Goal: Task Accomplishment & Management: Manage account settings

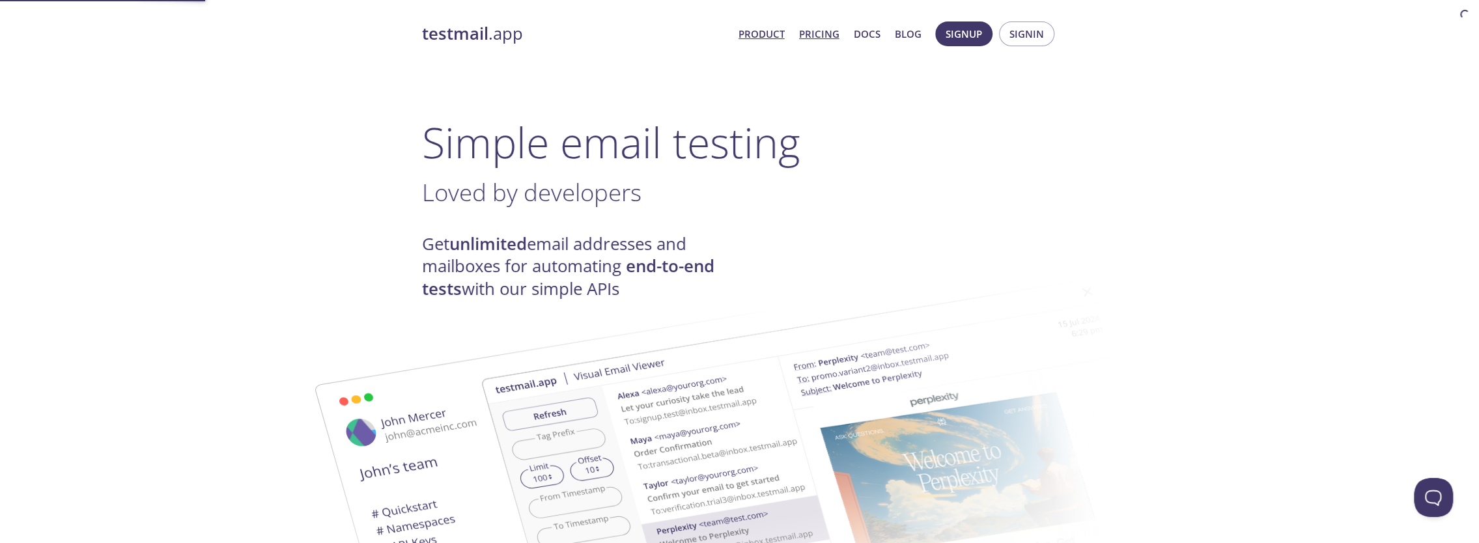
click at [812, 36] on link "Pricing" at bounding box center [819, 33] width 40 height 17
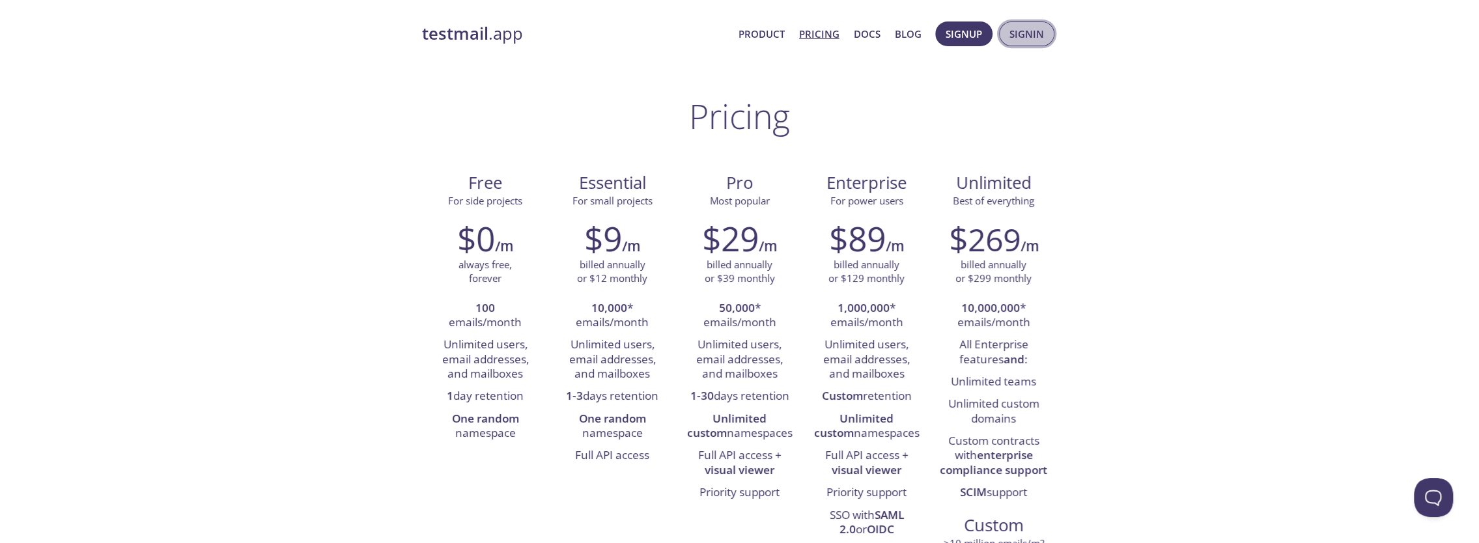
click at [1012, 35] on span "Signin" at bounding box center [1026, 33] width 35 height 17
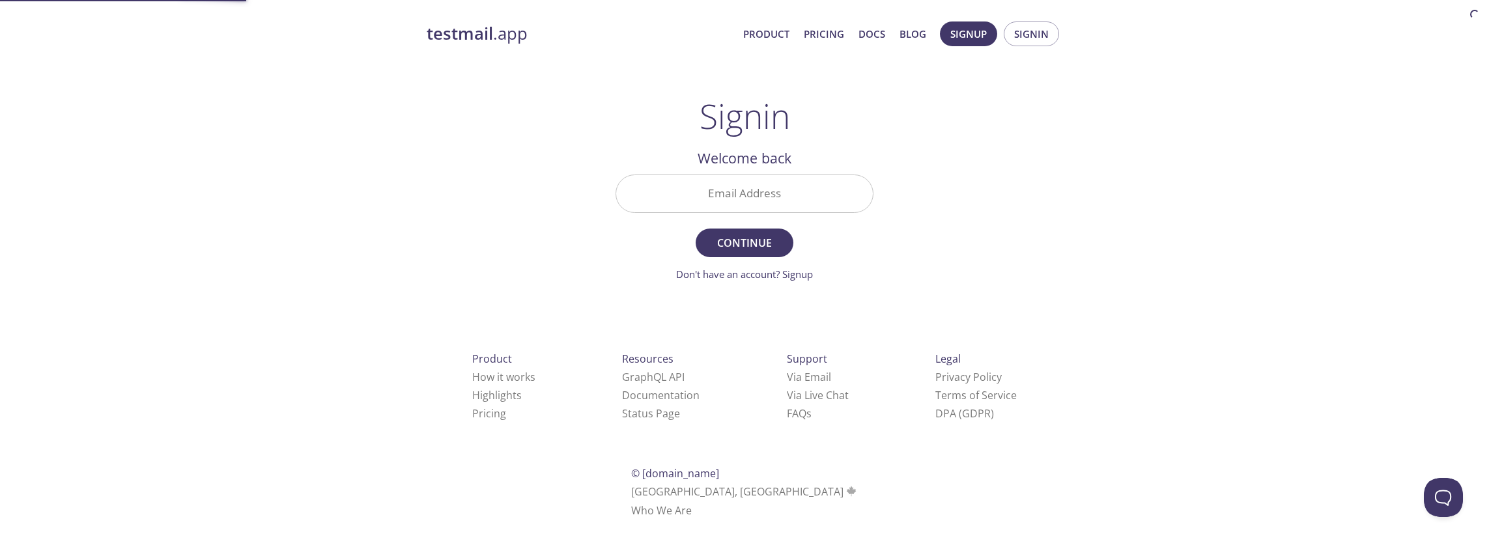
click at [663, 206] on input "Email Address" at bounding box center [744, 193] width 257 height 37
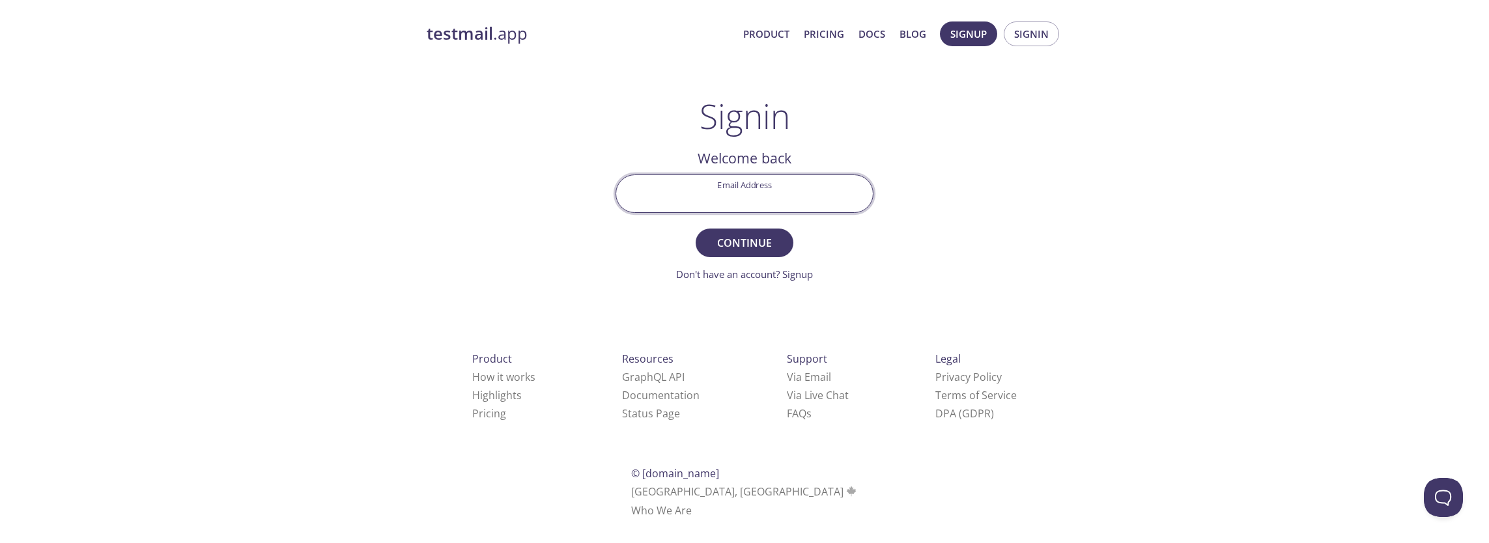
click at [669, 203] on input "Email Address" at bounding box center [744, 193] width 257 height 37
type input "[EMAIL_ADDRESS][DOMAIN_NAME]"
click at [746, 238] on span "Continue" at bounding box center [744, 243] width 69 height 18
click at [800, 182] on input "Signin Security Code" at bounding box center [744, 193] width 257 height 37
paste input "1VQBN7G"
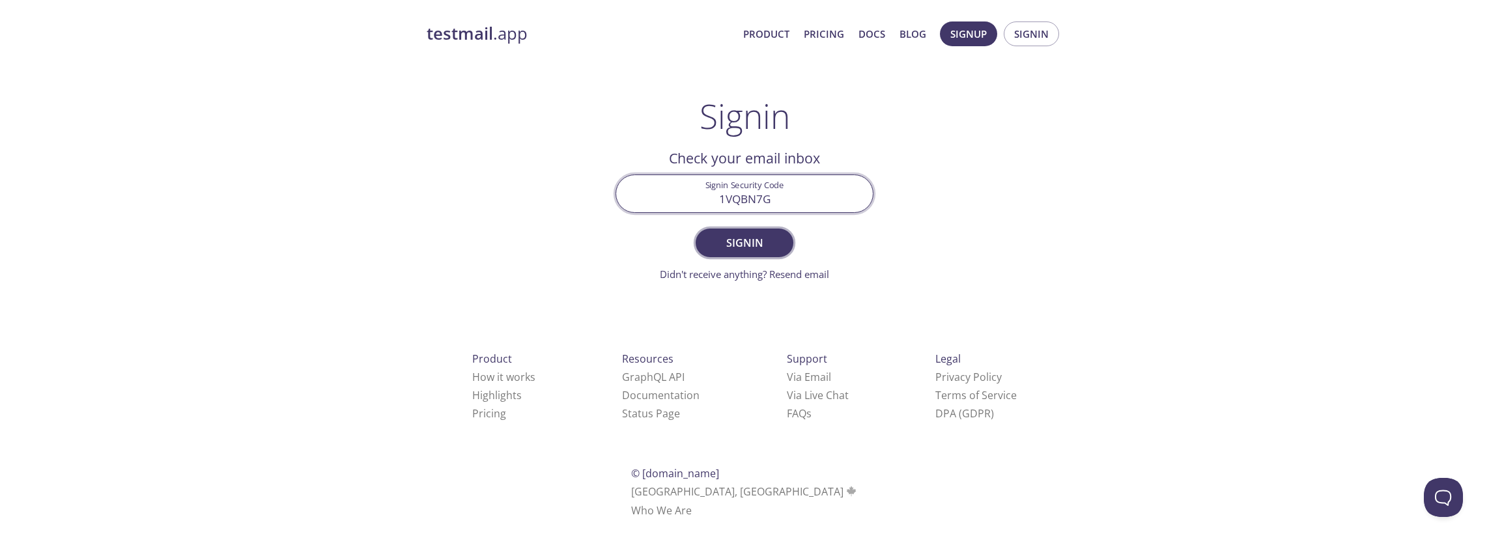
type input "1VQBN7G"
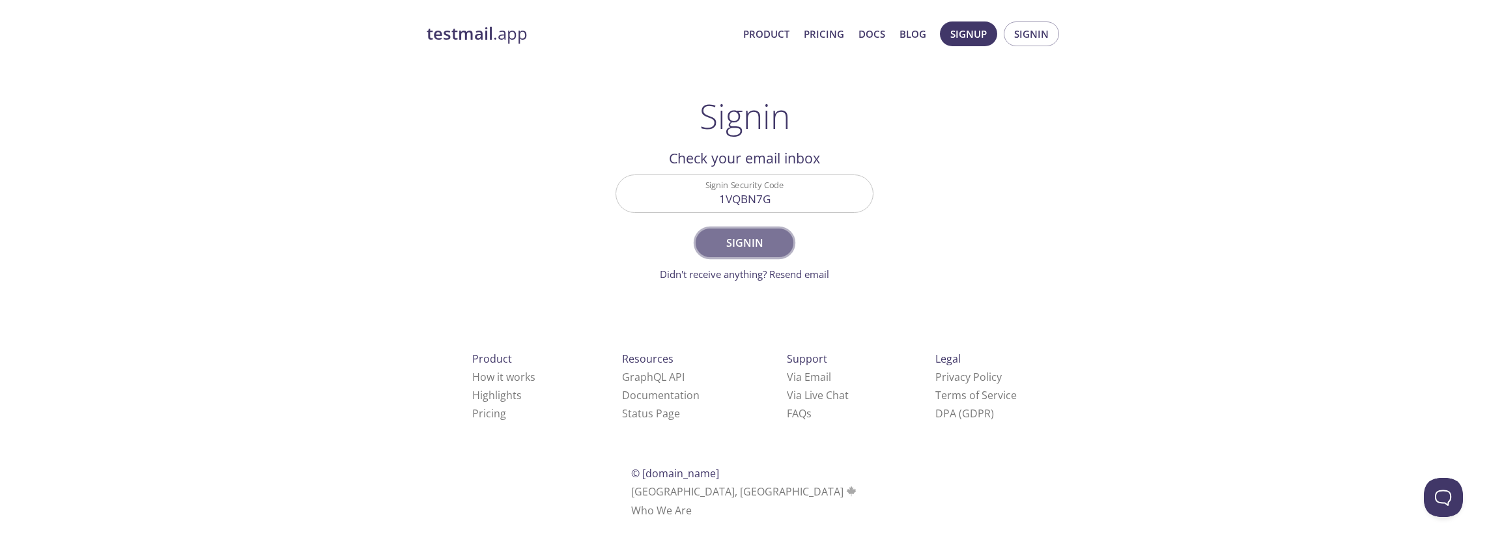
click at [724, 241] on span "Signin" at bounding box center [744, 243] width 69 height 18
click at [1023, 27] on span "Signin" at bounding box center [1031, 33] width 35 height 17
click at [1035, 39] on span "Signin" at bounding box center [1031, 33] width 35 height 17
click at [789, 274] on link "Didn't receive anything? Resend email" at bounding box center [744, 274] width 169 height 13
